Goal: Task Accomplishment & Management: Use online tool/utility

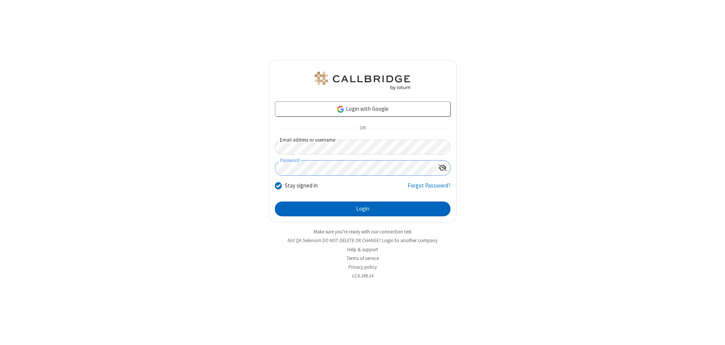
click at [362, 208] on button "Login" at bounding box center [363, 208] width 176 height 15
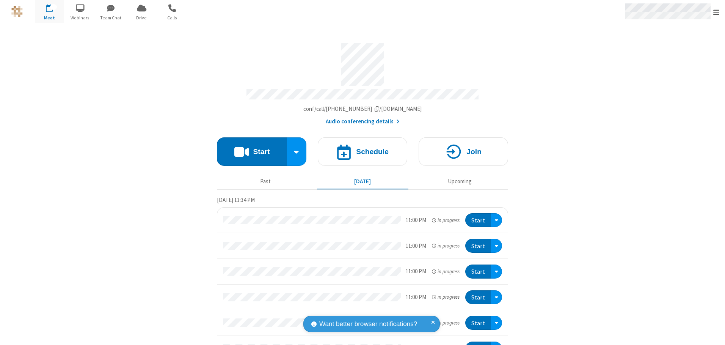
click at [716, 12] on span "Open menu" at bounding box center [716, 12] width 6 height 8
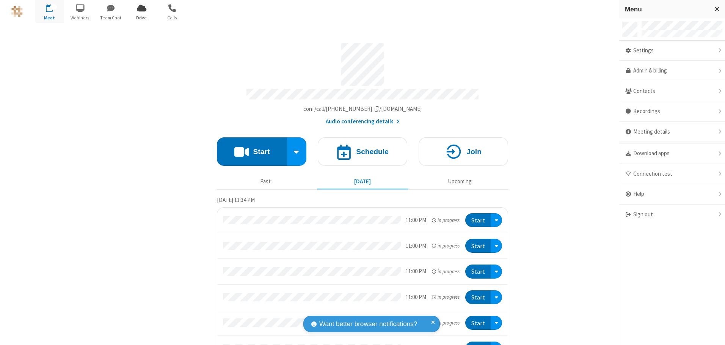
click at [141, 17] on span "Drive" at bounding box center [141, 17] width 28 height 7
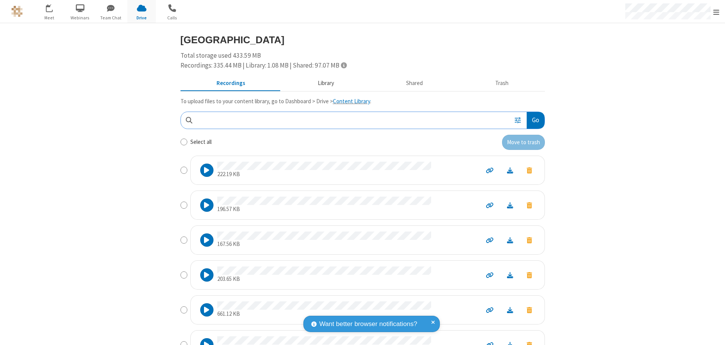
click at [322, 83] on button "Library" at bounding box center [325, 83] width 89 height 14
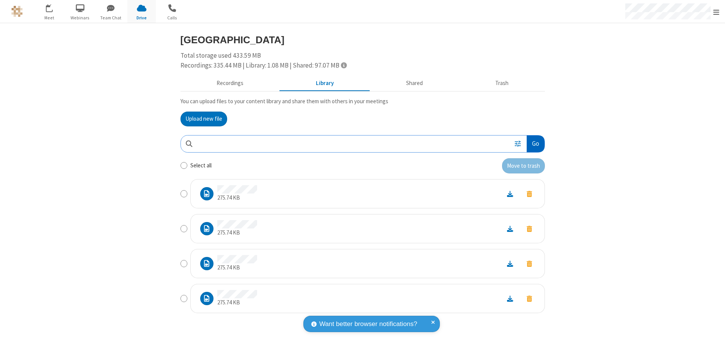
click at [535, 143] on button "Go" at bounding box center [535, 143] width 17 height 17
click at [204, 119] on button "Upload new file" at bounding box center [203, 118] width 47 height 15
